Goal: Check status: Check status

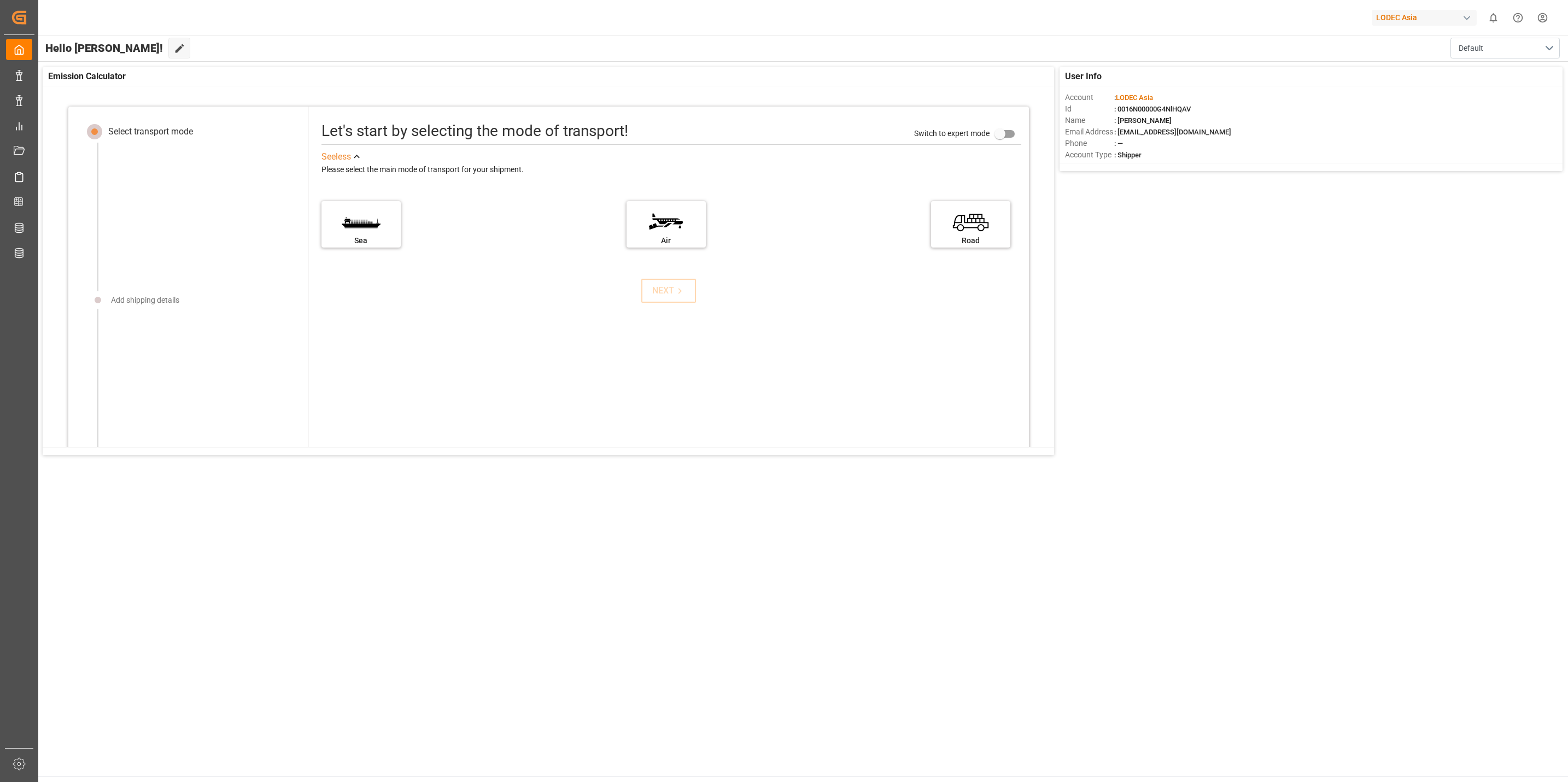
click at [1539, 16] on html "Created by potrace 1.15, written by Peter Selinger 2001-2017 Created by potrace…" at bounding box center [784, 391] width 1568 height 782
click at [1339, 222] on span "Logout" at bounding box center [1351, 225] width 29 height 10
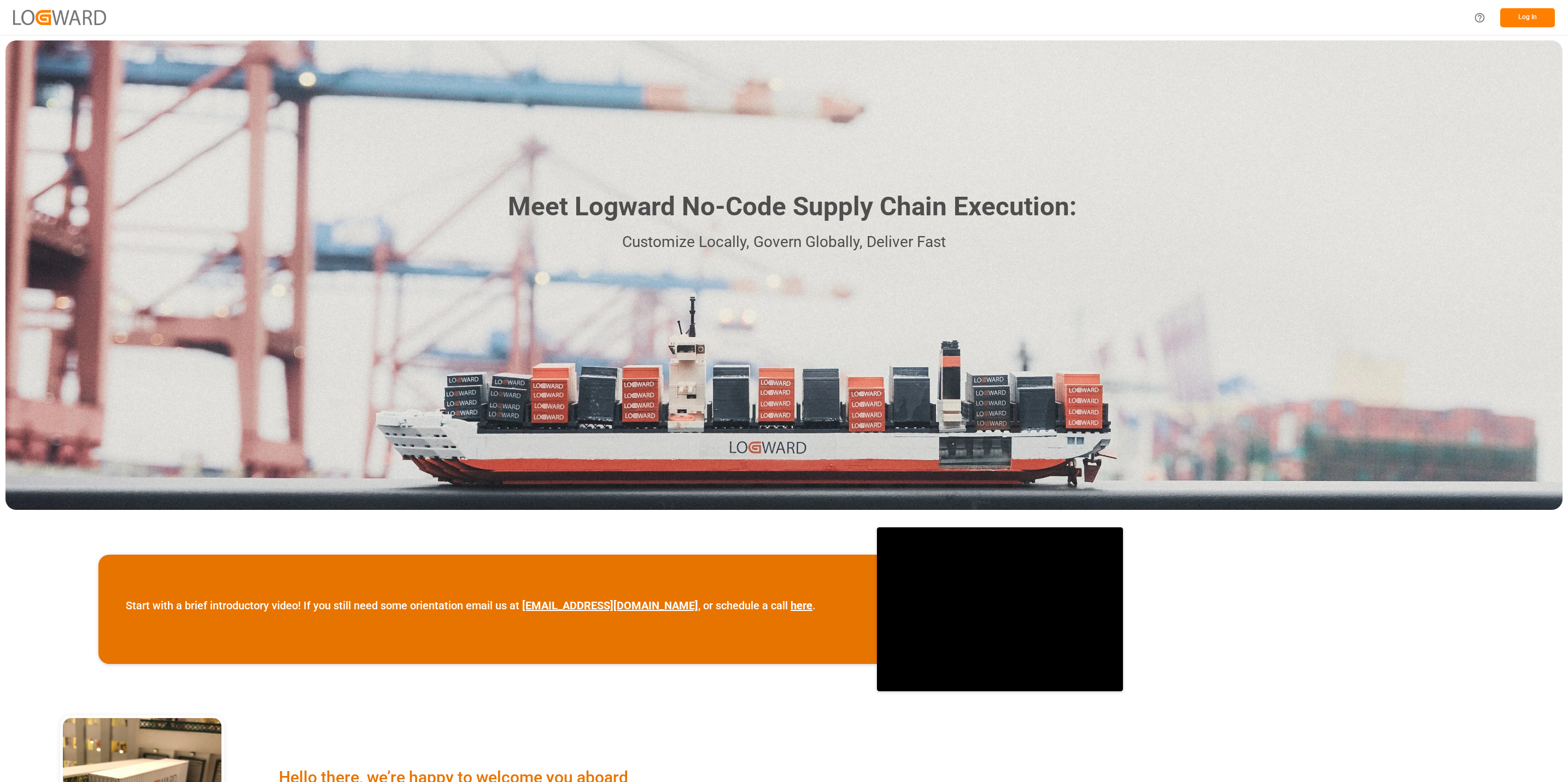
click at [1530, 16] on button "Log In" at bounding box center [1528, 17] width 55 height 19
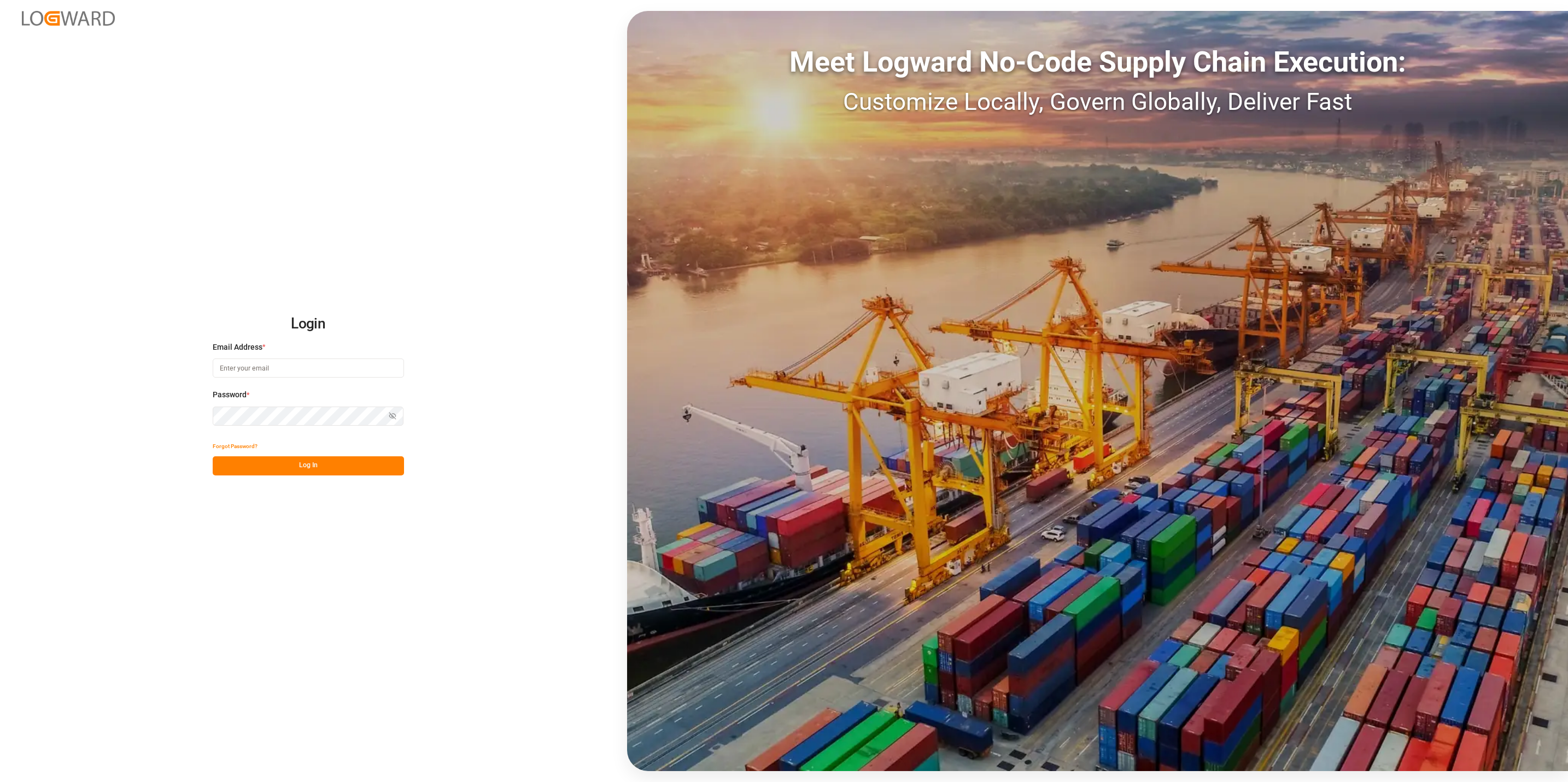
click at [289, 372] on input at bounding box center [308, 368] width 191 height 19
type input "a.goh@lodec.asia"
click at [334, 470] on button "Log In" at bounding box center [308, 466] width 191 height 19
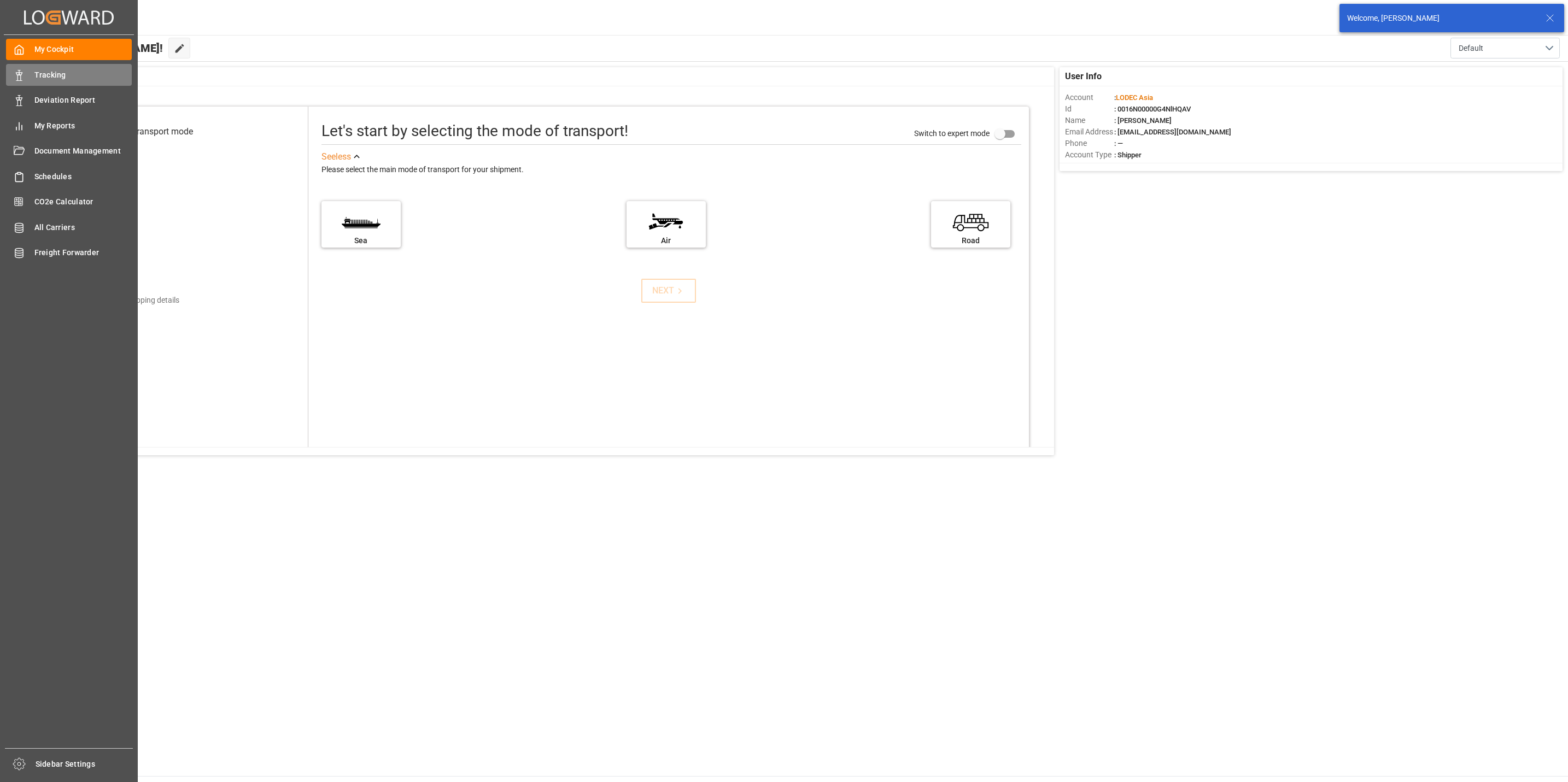
click at [37, 78] on span "Tracking" at bounding box center [83, 75] width 98 height 12
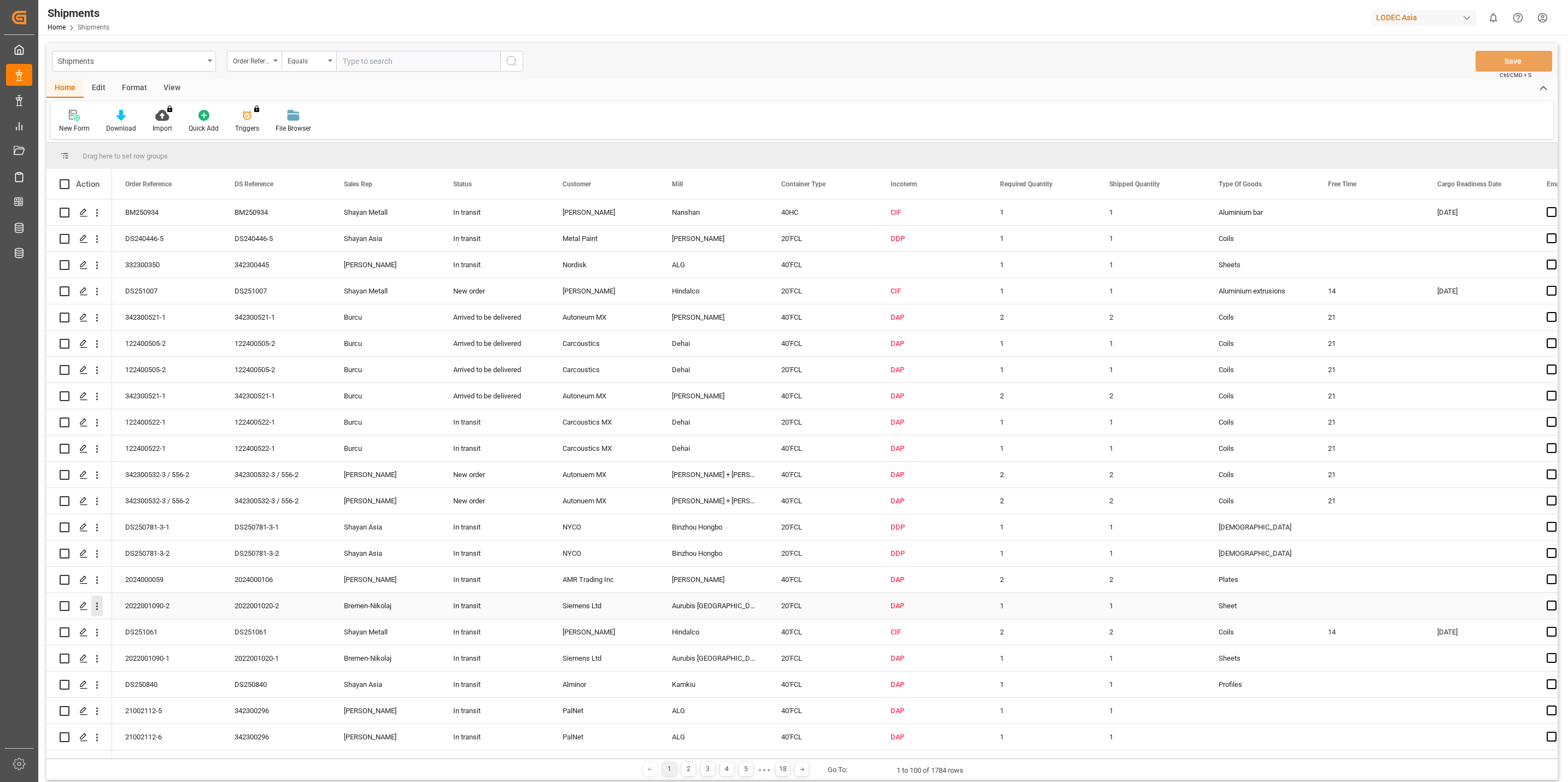
click at [95, 609] on icon "open menu" at bounding box center [97, 606] width 12 height 12
click at [149, 697] on span "Track Shipment" at bounding box center [168, 696] width 101 height 10
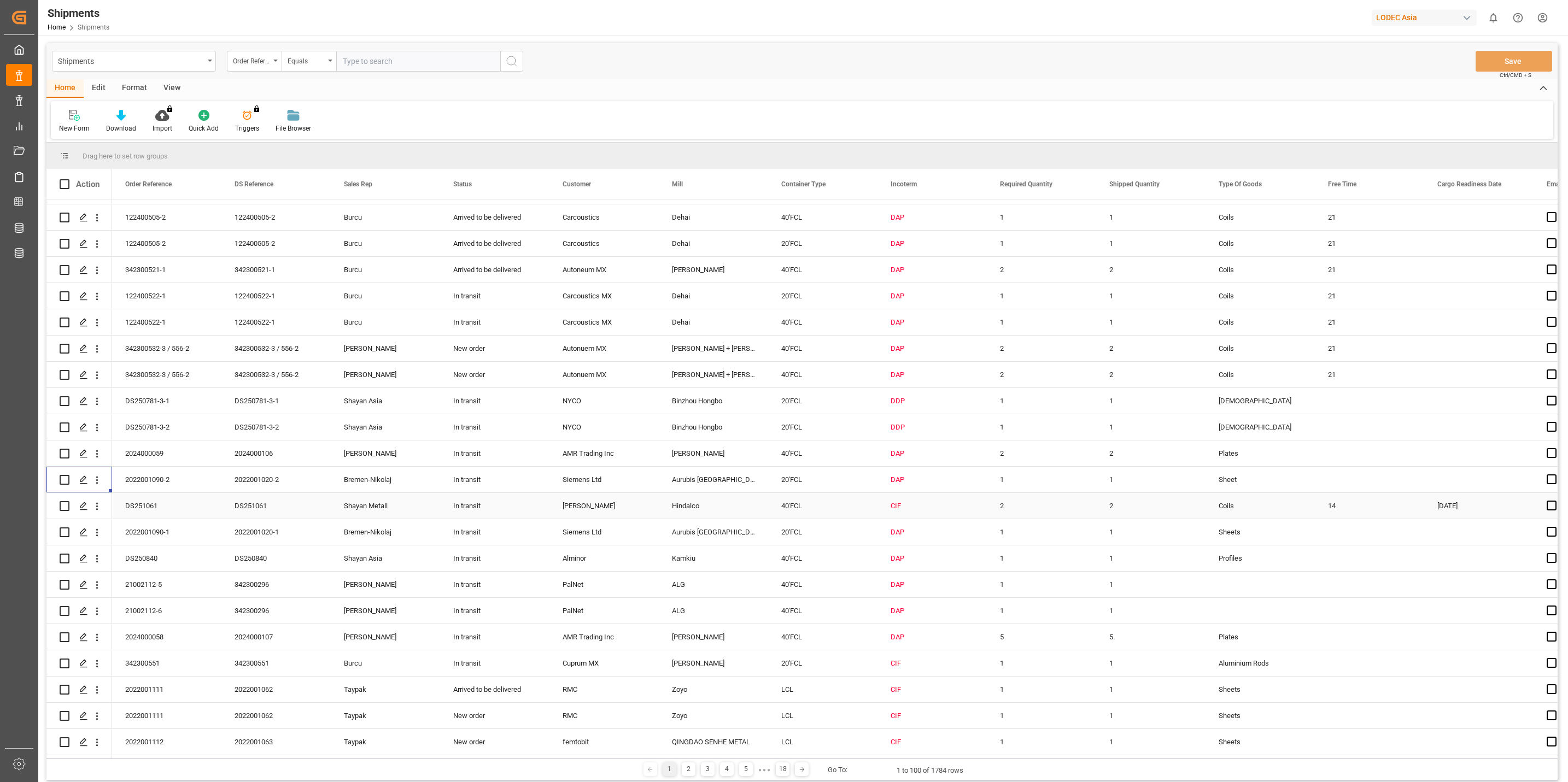
scroll to position [164, 0]
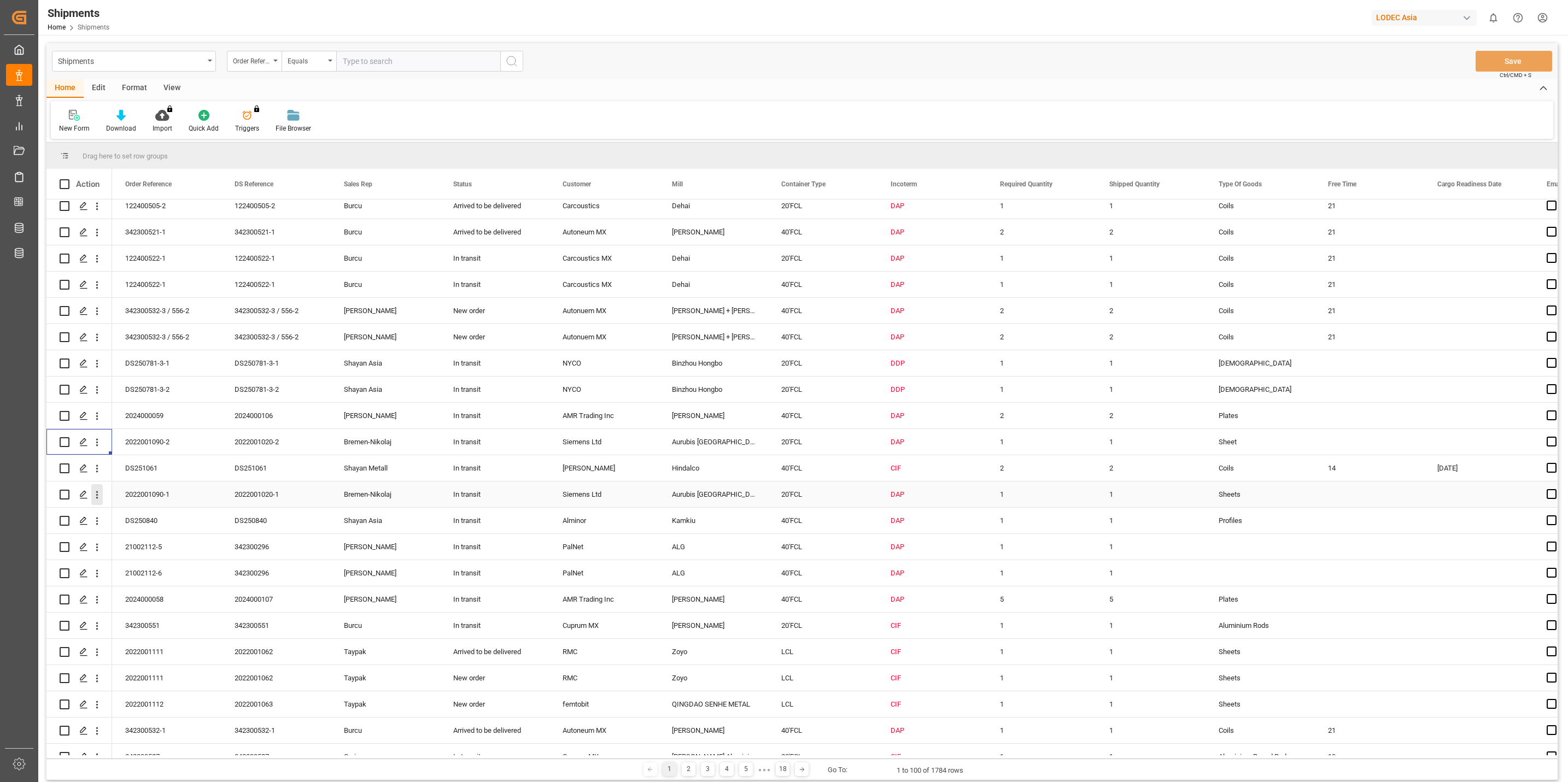
click at [97, 494] on icon "open menu" at bounding box center [97, 495] width 2 height 8
click at [158, 584] on span "Track Shipment" at bounding box center [168, 584] width 101 height 10
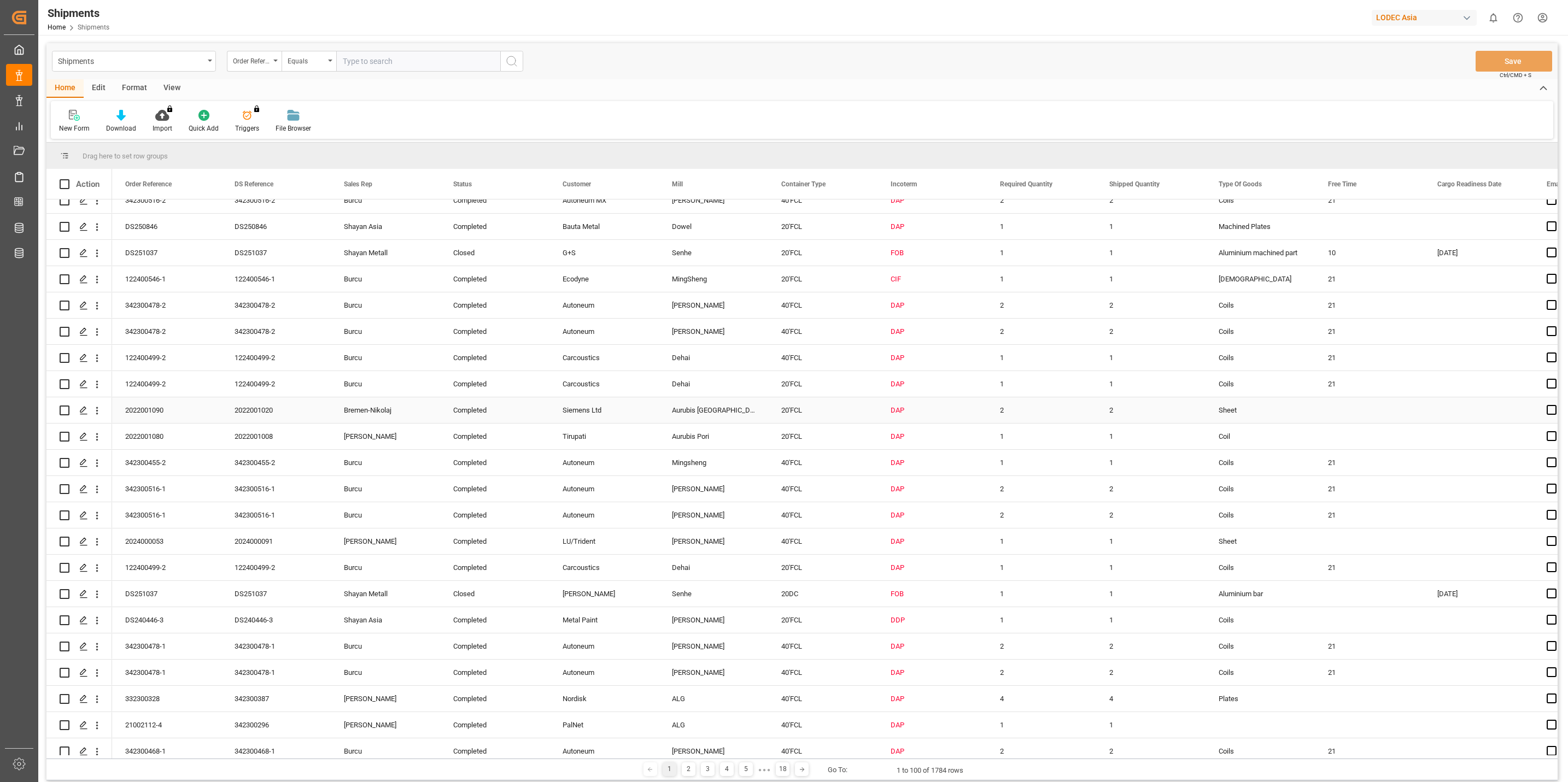
scroll to position [984, 0]
click at [96, 411] on icon "open menu" at bounding box center [97, 410] width 12 height 12
click at [138, 500] on span "Track Shipment" at bounding box center [168, 499] width 101 height 10
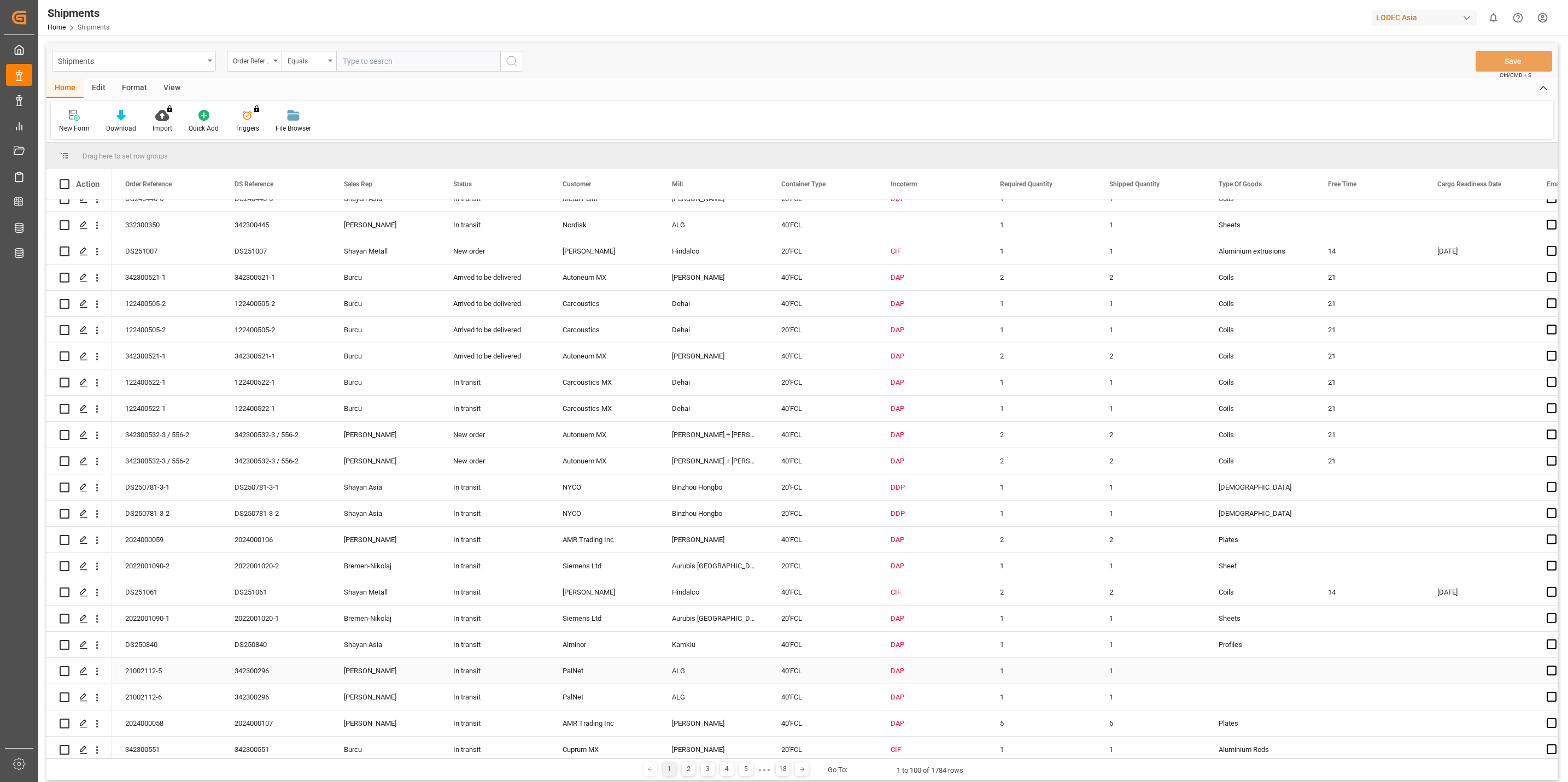
scroll to position [0, 0]
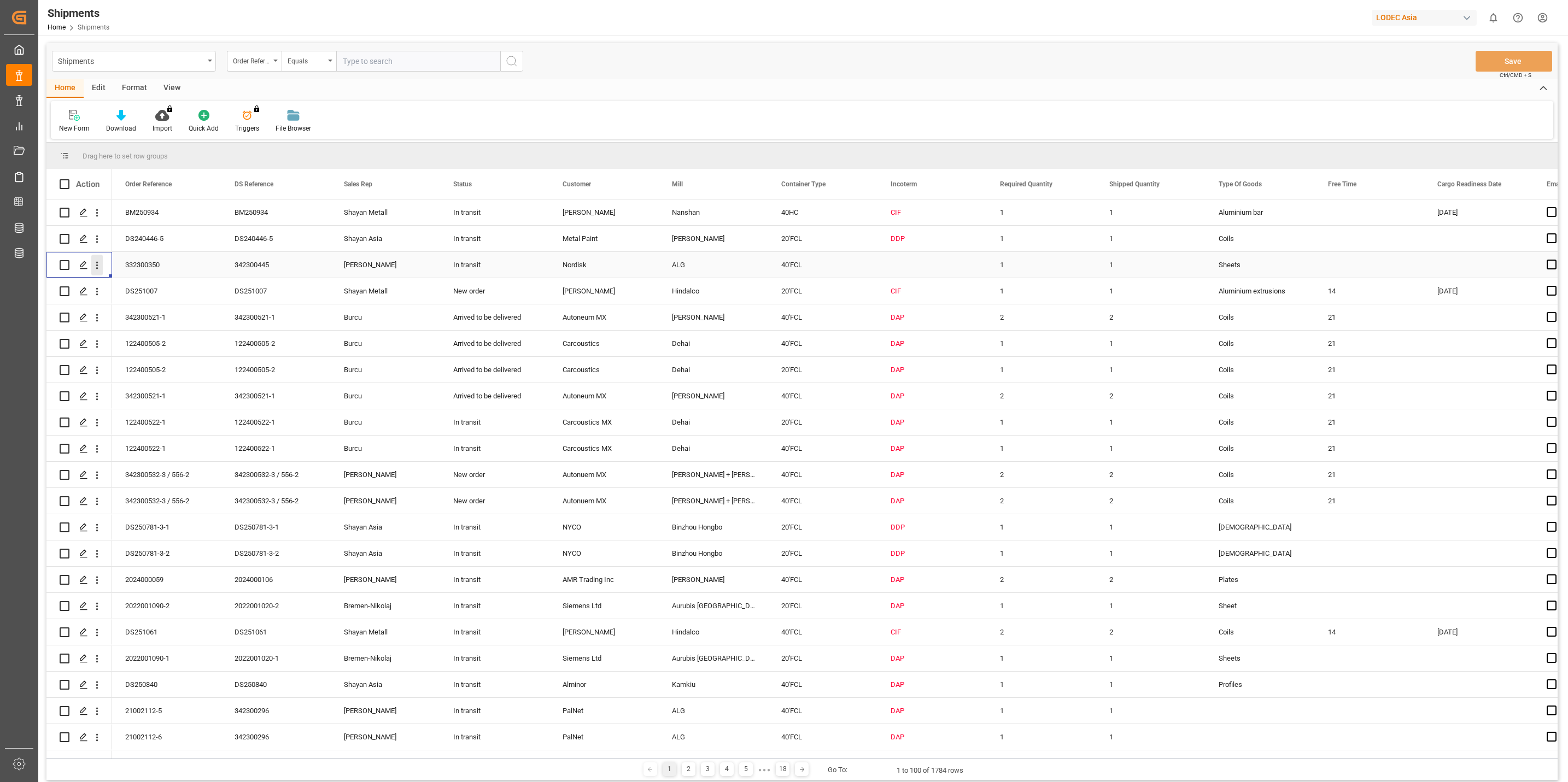
click at [100, 265] on icon "open menu" at bounding box center [97, 265] width 12 height 12
click at [133, 354] on span "Track Shipment" at bounding box center [168, 355] width 101 height 10
click at [97, 584] on icon "open menu" at bounding box center [97, 581] width 2 height 8
click at [156, 669] on span "Track Shipment" at bounding box center [168, 669] width 101 height 10
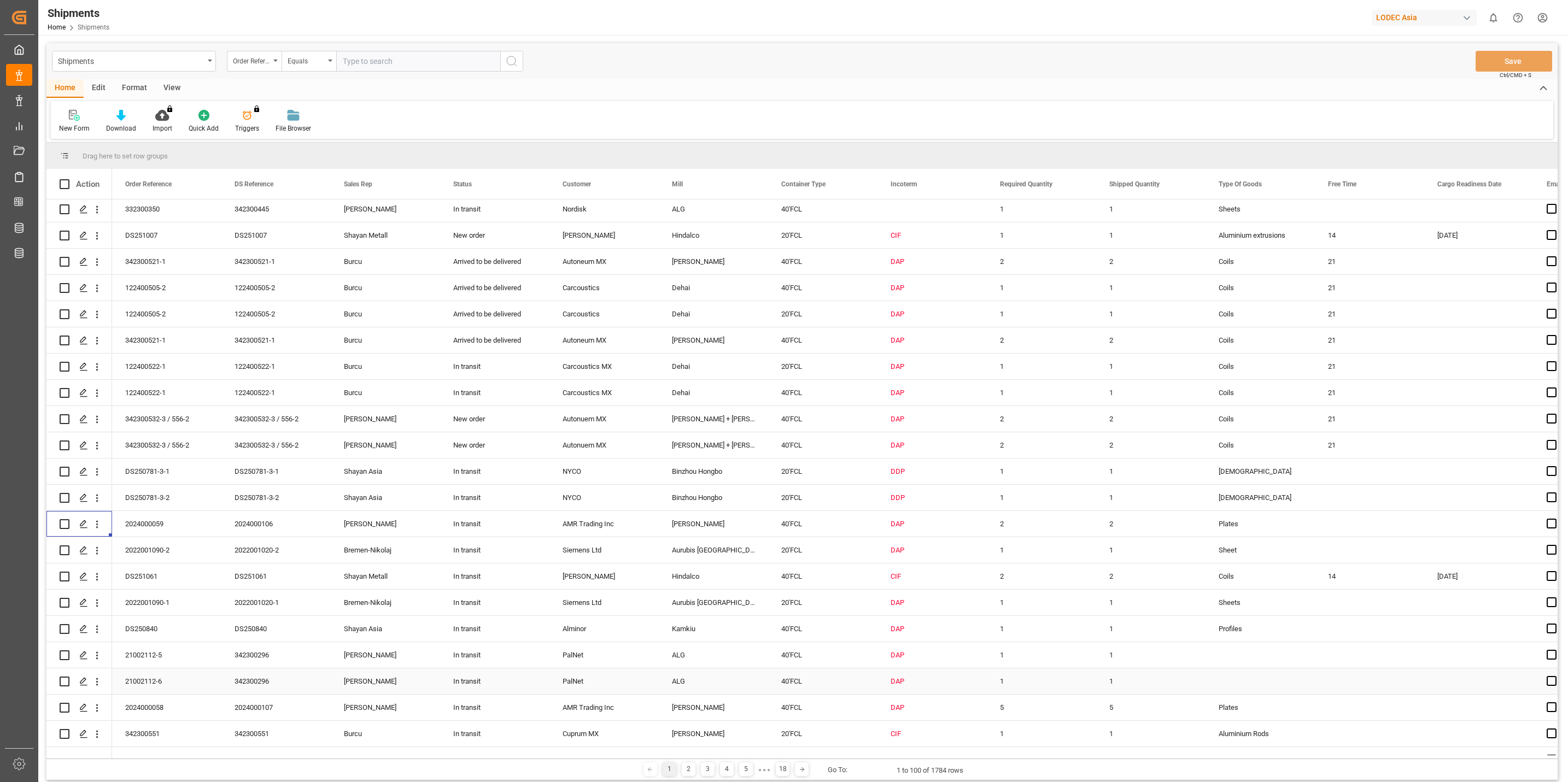
scroll to position [82, 0]
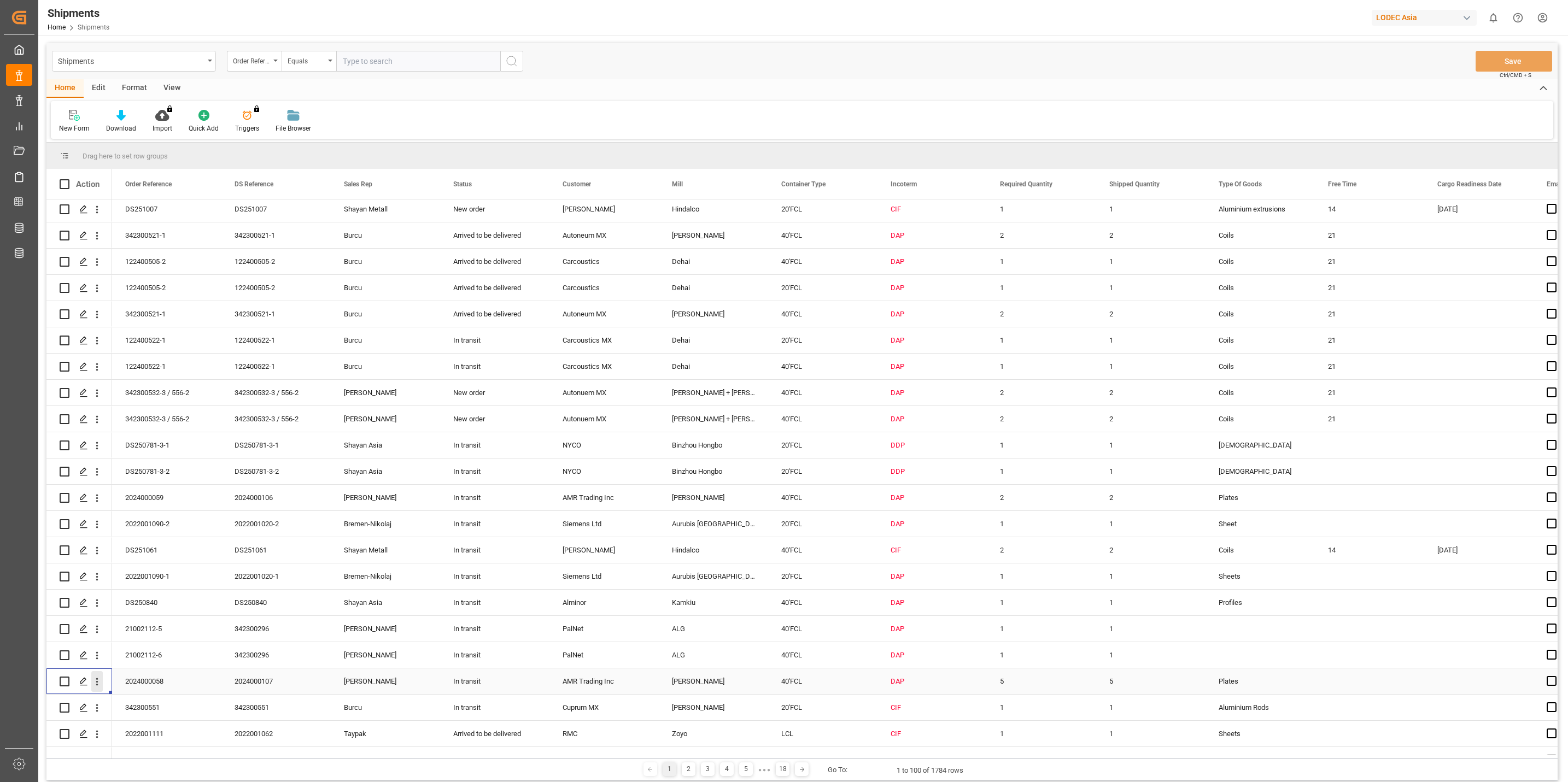
click at [97, 681] on icon "open menu" at bounding box center [97, 682] width 2 height 8
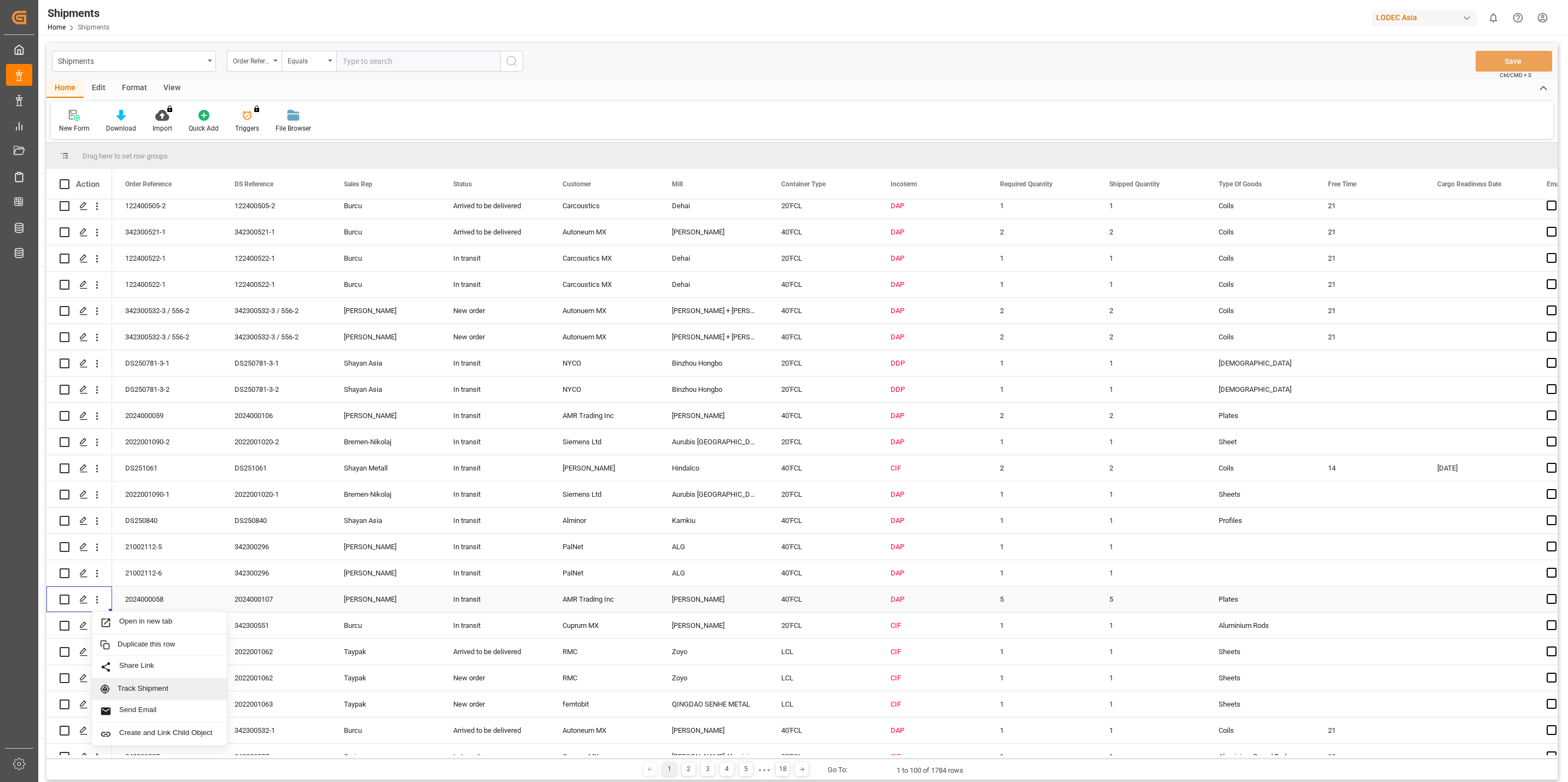
click at [145, 689] on span "Track Shipment" at bounding box center [168, 689] width 101 height 10
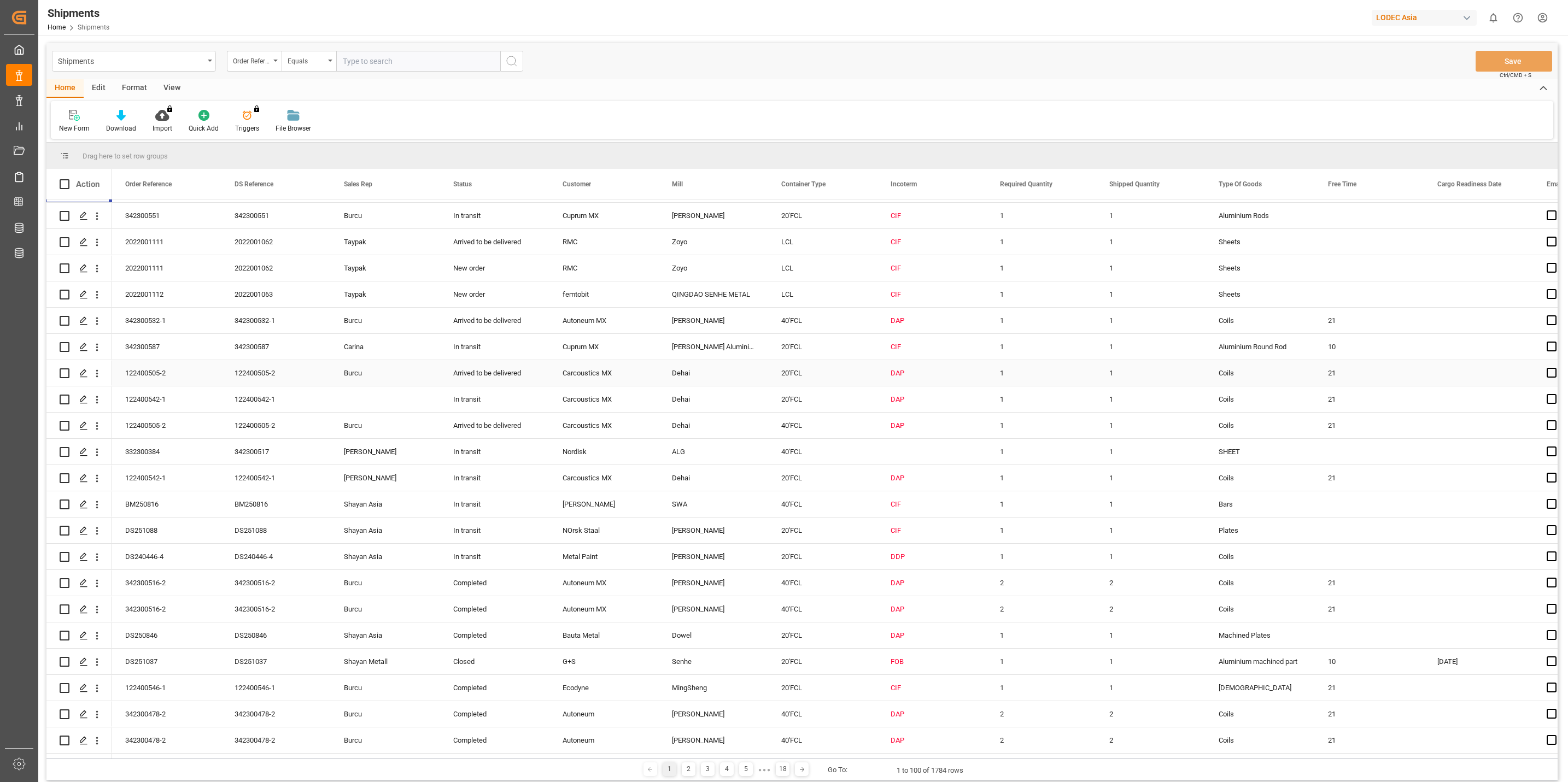
scroll to position [492, 0]
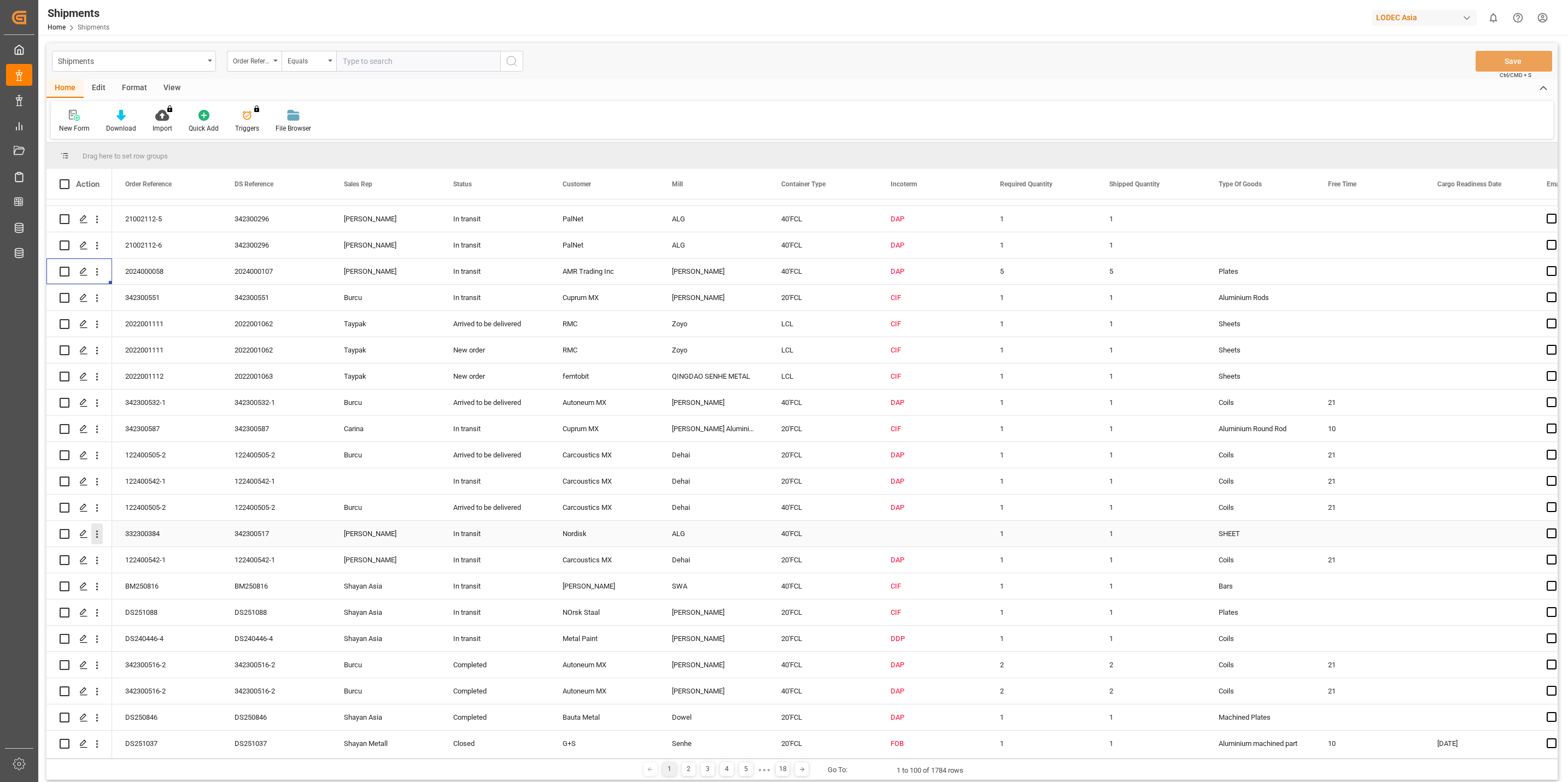
click at [97, 531] on icon "open menu" at bounding box center [97, 534] width 2 height 8
click at [167, 623] on span "Track Shipment" at bounding box center [168, 624] width 101 height 10
click at [1545, 13] on html "Created by potrace 1.15, written by Peter Selinger 2001-2017 Created by potrace…" at bounding box center [784, 391] width 1568 height 782
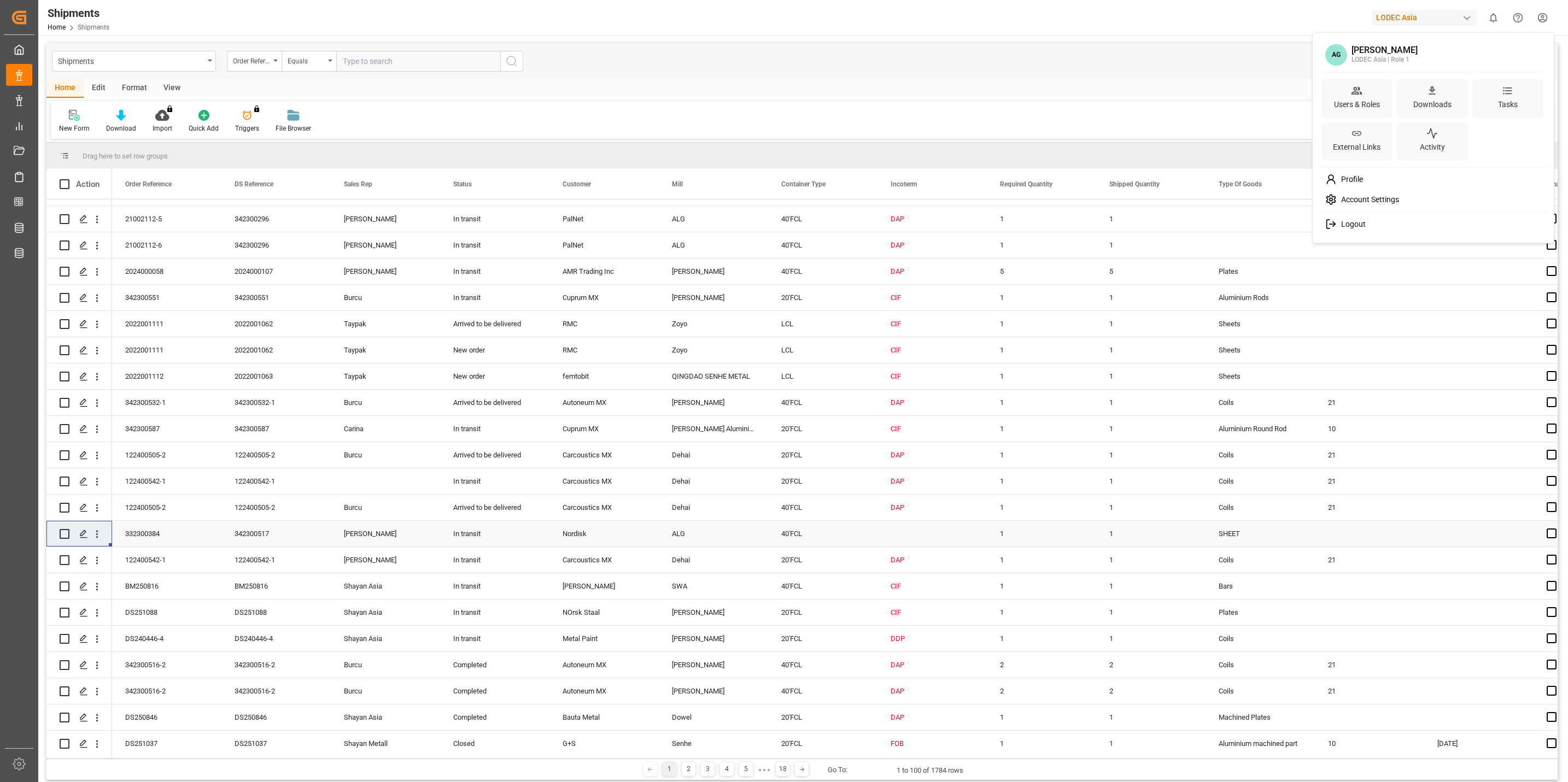
click at [1358, 223] on span "Logout" at bounding box center [1351, 225] width 29 height 10
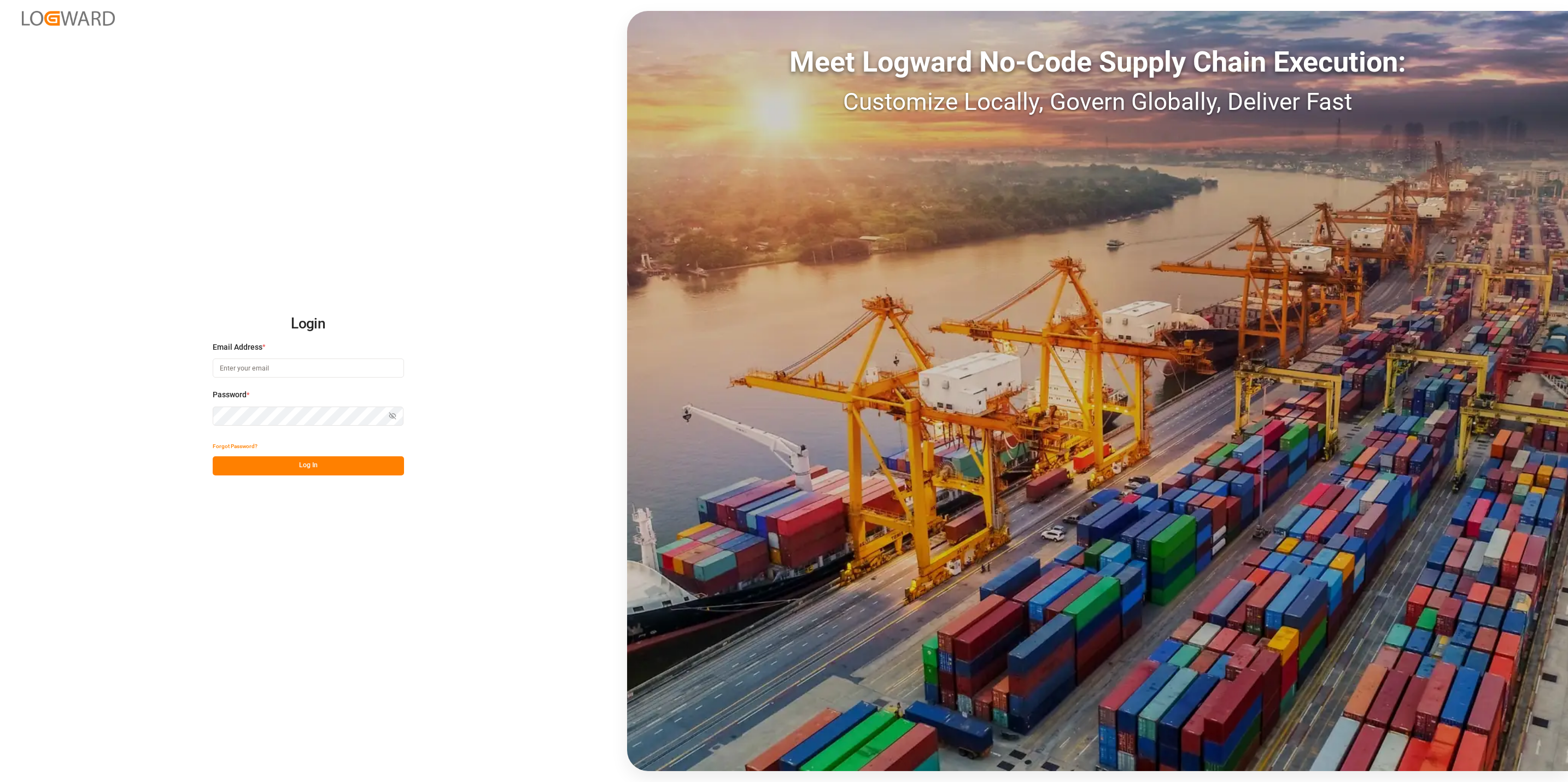
click at [297, 366] on input at bounding box center [308, 368] width 191 height 19
type input "a.goh@lodec.asia"
click at [350, 473] on button "Log In" at bounding box center [308, 466] width 191 height 19
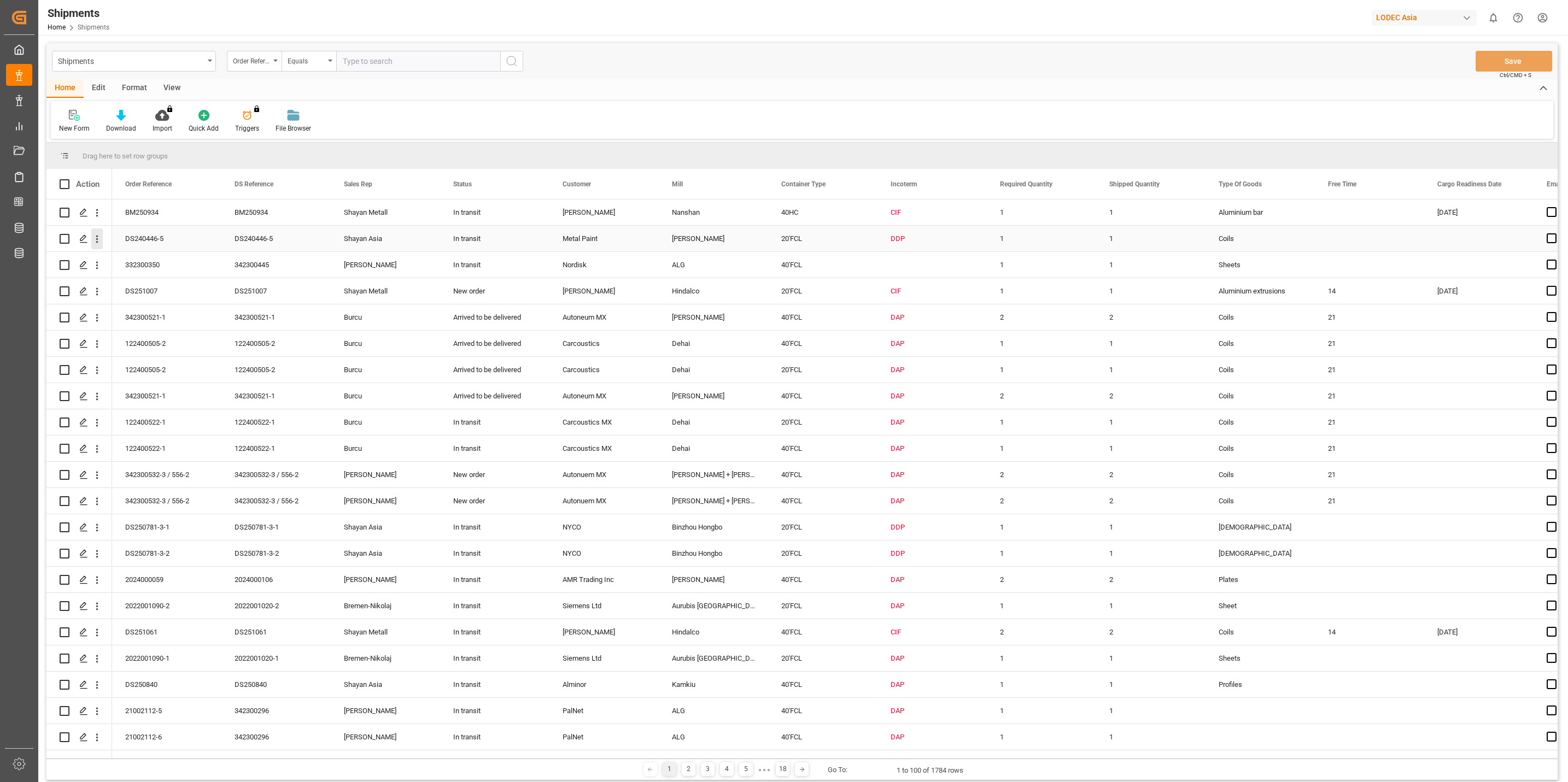
click at [97, 237] on icon "open menu" at bounding box center [97, 239] width 2 height 8
click at [130, 329] on span "Track Shipment" at bounding box center [168, 329] width 101 height 10
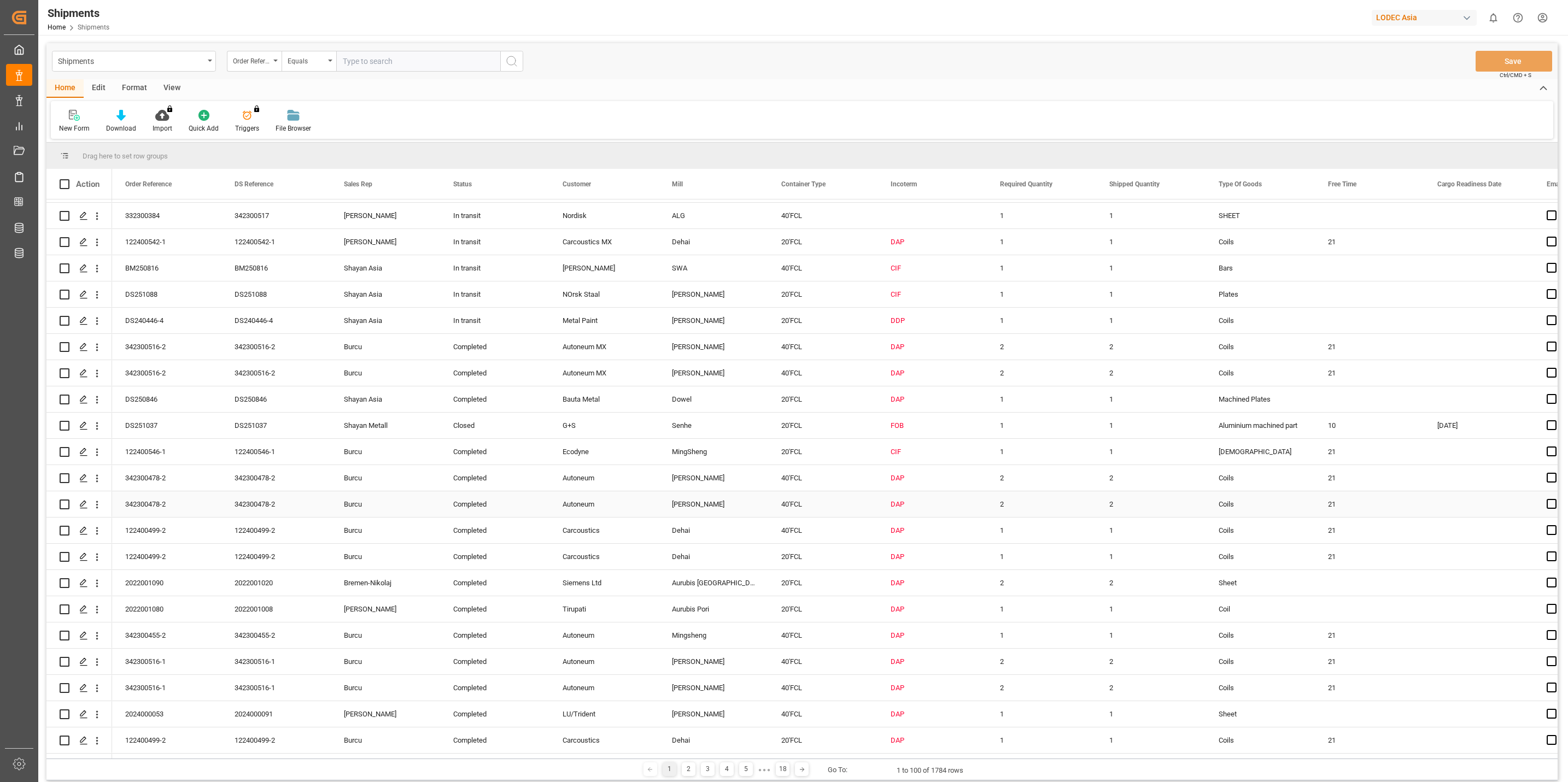
scroll to position [820, 0]
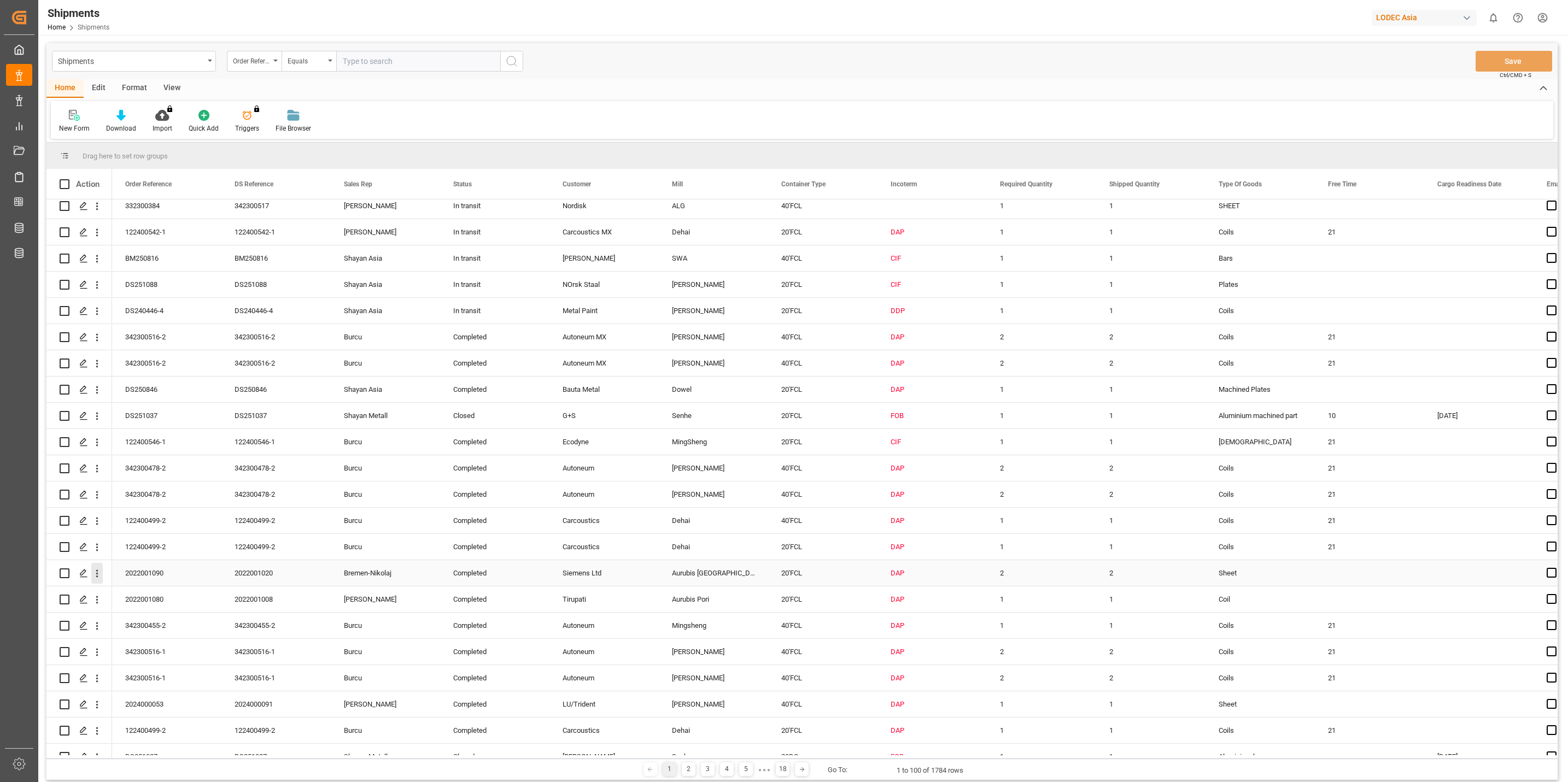
click at [97, 572] on icon "open menu" at bounding box center [97, 573] width 12 height 12
click at [163, 664] on span "Track Shipment" at bounding box center [168, 663] width 101 height 10
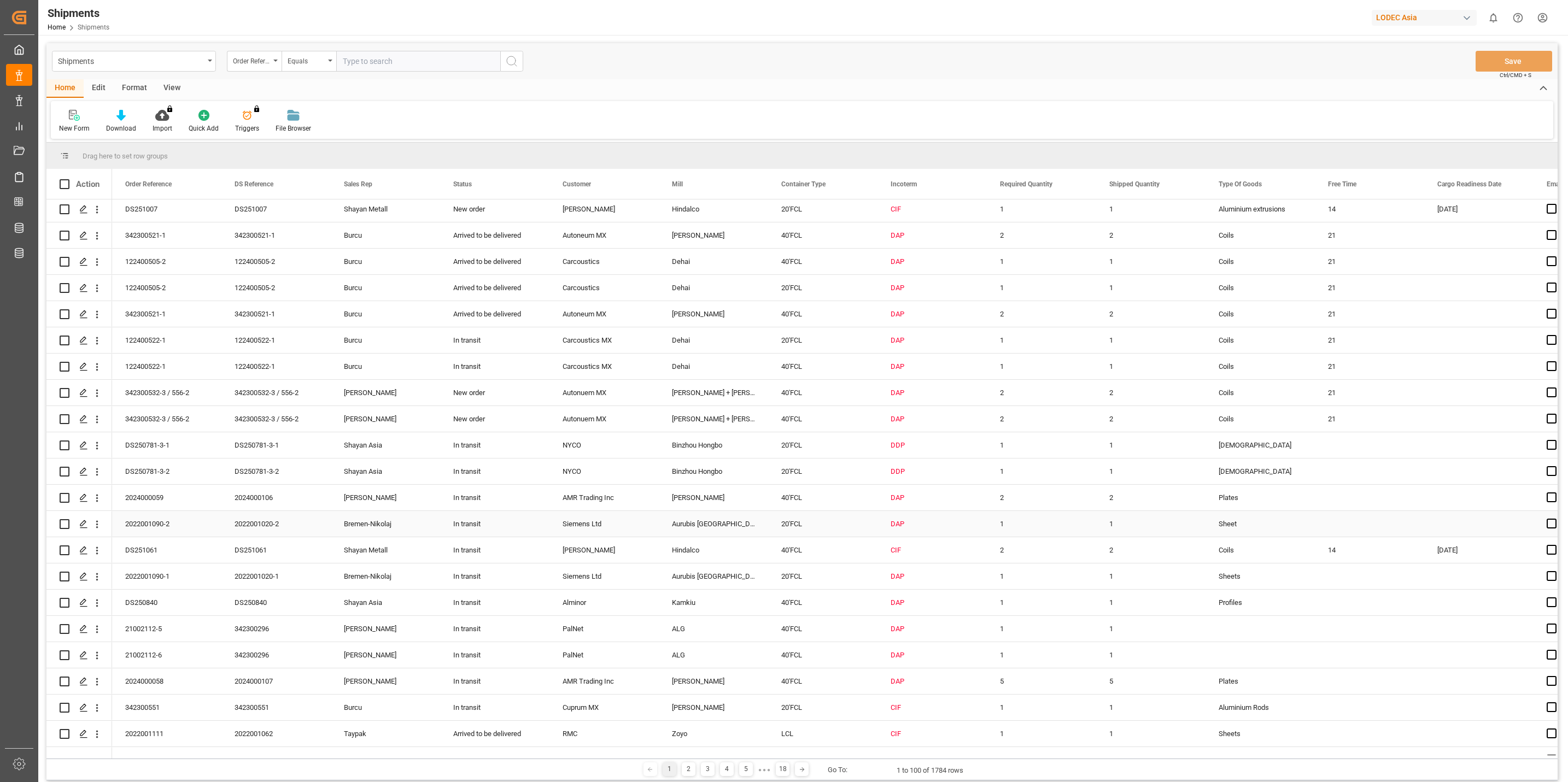
scroll to position [0, 0]
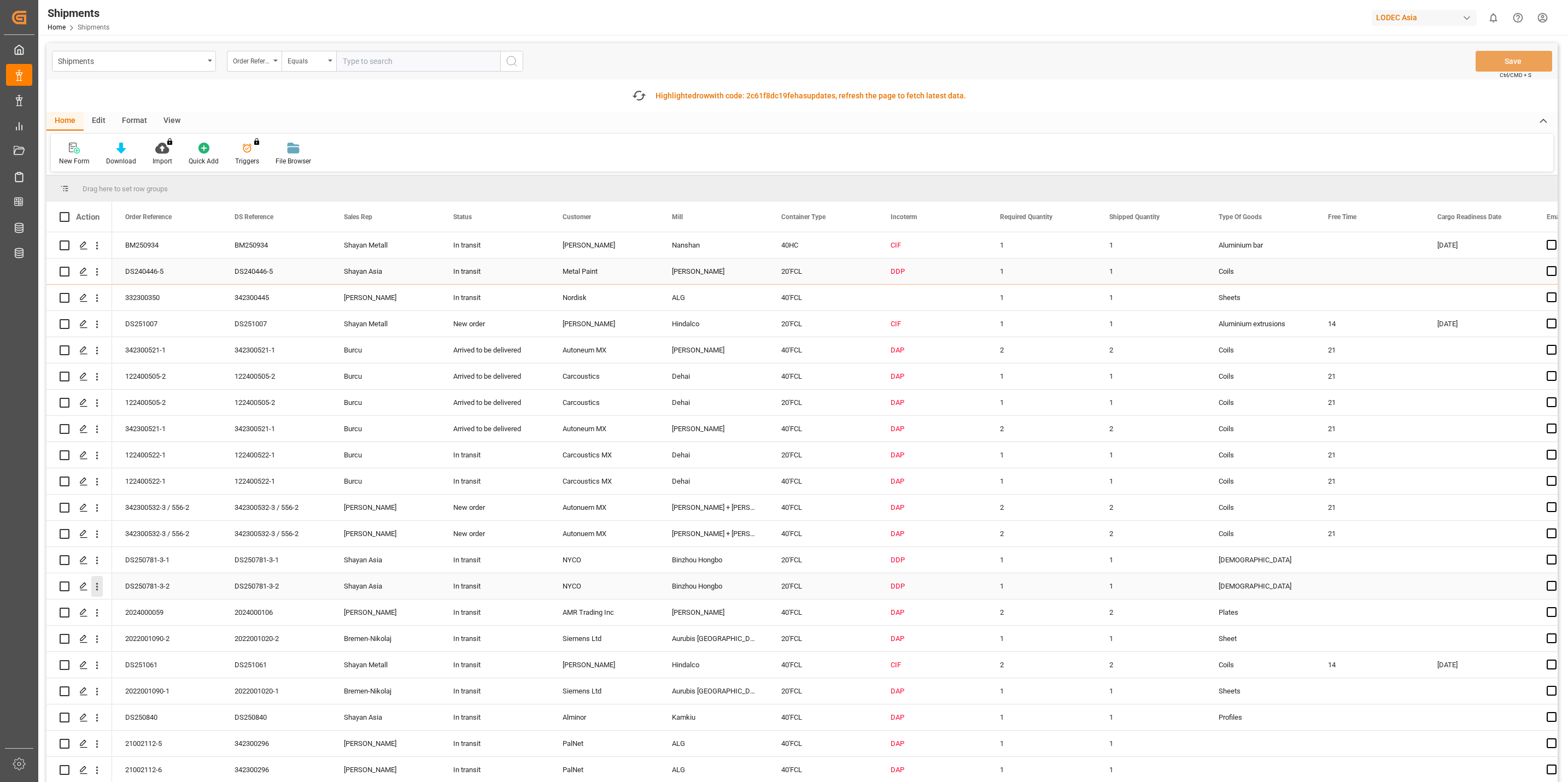
click at [100, 579] on button "open menu" at bounding box center [97, 587] width 12 height 21
click at [100, 579] on button "close menu" at bounding box center [97, 587] width 12 height 21
click at [100, 617] on icon "open menu" at bounding box center [97, 613] width 12 height 12
click at [169, 706] on span "Track Shipment" at bounding box center [168, 702] width 101 height 10
click at [1547, 18] on html "Created by potrace 1.15, written by Peter Selinger 2001-2017 Created by potrace…" at bounding box center [784, 391] width 1568 height 782
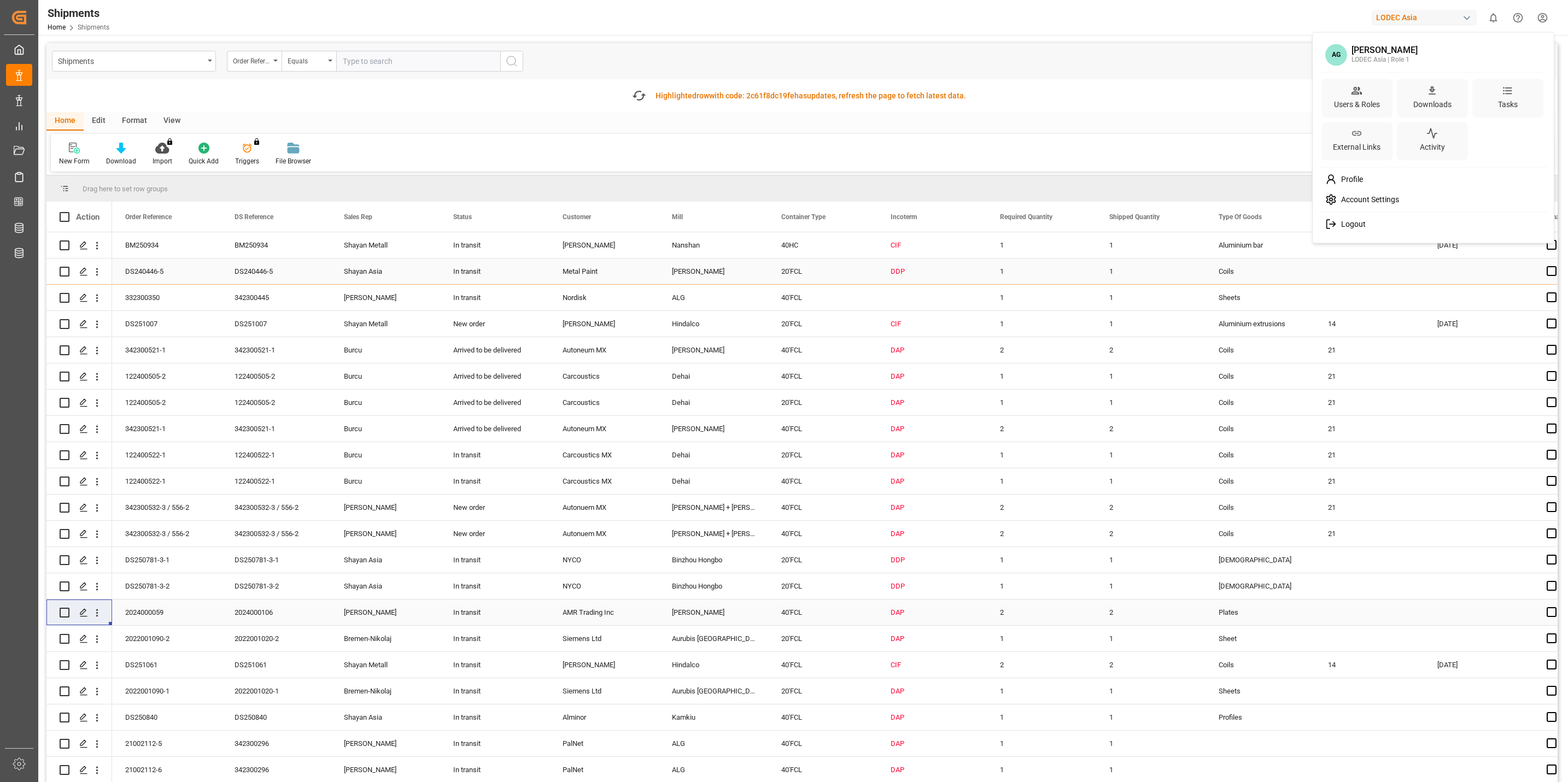
click at [1356, 222] on span "Logout" at bounding box center [1351, 225] width 29 height 10
